Goal: Information Seeking & Learning: Learn about a topic

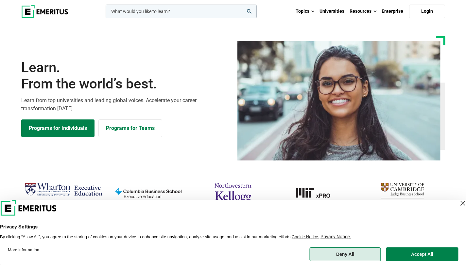
click at [365, 255] on button "Deny All" at bounding box center [344, 255] width 71 height 14
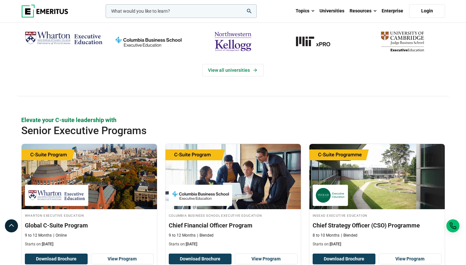
scroll to position [238, 0]
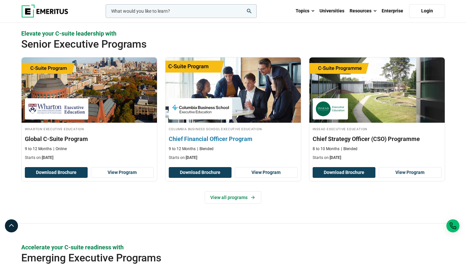
click at [224, 93] on img at bounding box center [232, 90] width 149 height 72
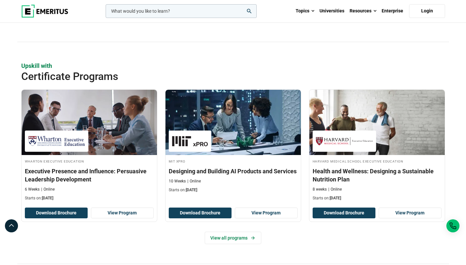
scroll to position [637, 0]
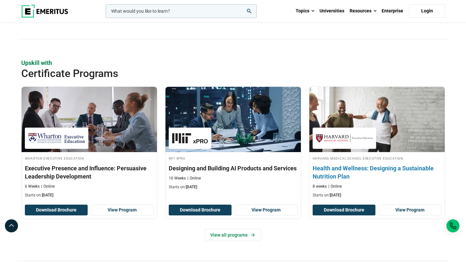
click at [332, 96] on img at bounding box center [376, 120] width 149 height 72
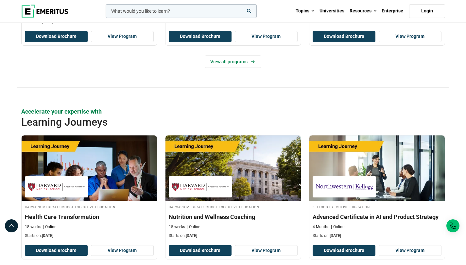
scroll to position [1091, 0]
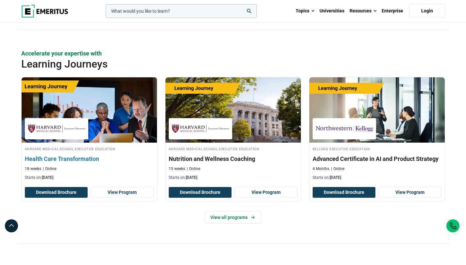
click at [113, 134] on img at bounding box center [89, 110] width 149 height 72
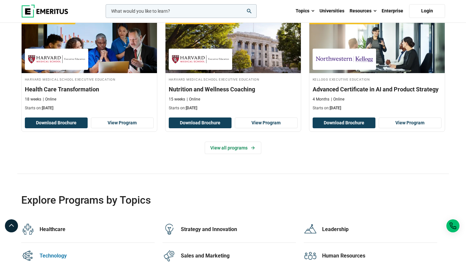
scroll to position [1287, 0]
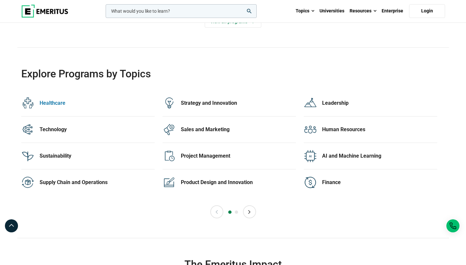
click at [64, 114] on div "Healthcare 34 Programs" at bounding box center [87, 103] width 133 height 26
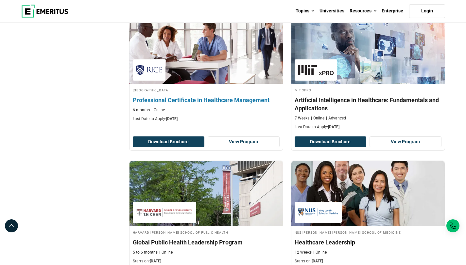
scroll to position [291, 0]
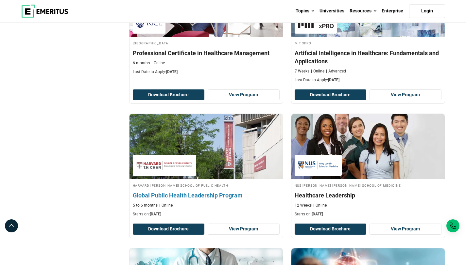
click at [266, 157] on img at bounding box center [206, 147] width 169 height 72
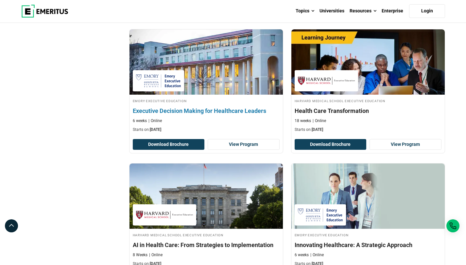
scroll to position [739, 0]
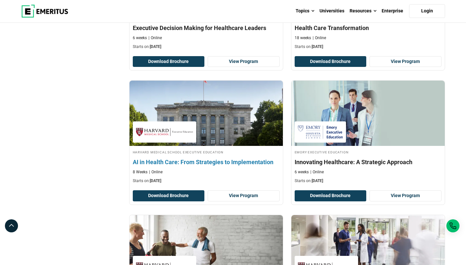
click at [228, 115] on img at bounding box center [206, 113] width 169 height 72
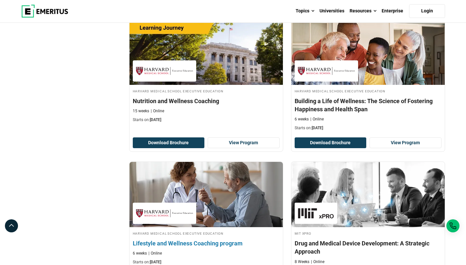
scroll to position [1180, 0]
